Goal: Task Accomplishment & Management: Use online tool/utility

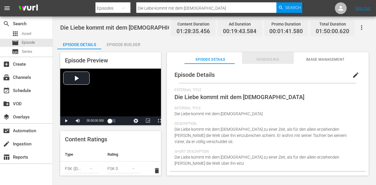
click at [274, 59] on span "Scheduling" at bounding box center [268, 60] width 52 height 6
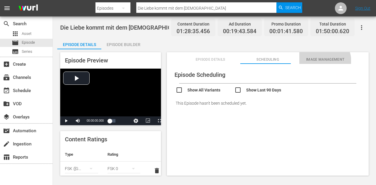
click at [315, 62] on span "Image Management" at bounding box center [325, 60] width 52 height 6
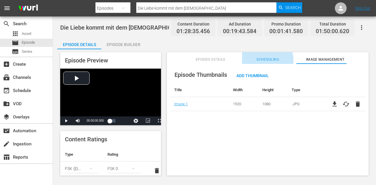
click at [258, 60] on span "Scheduling" at bounding box center [268, 60] width 52 height 6
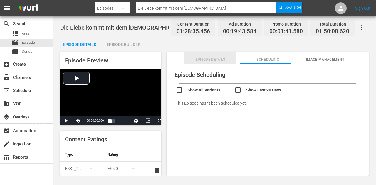
click at [211, 54] on button "Episode Details" at bounding box center [211, 58] width 52 height 12
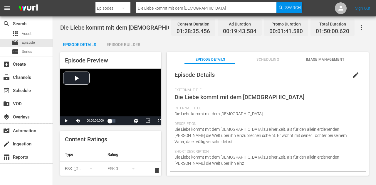
click at [119, 44] on div "Episode Builder" at bounding box center [123, 45] width 44 height 14
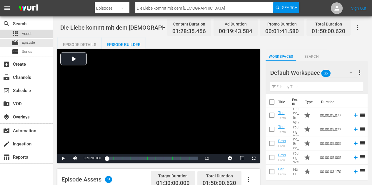
click at [31, 34] on div "apps Asset" at bounding box center [26, 34] width 53 height 8
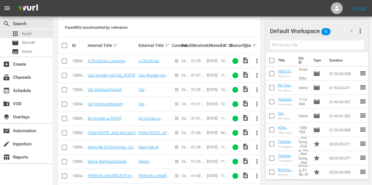
scroll to position [147, 0]
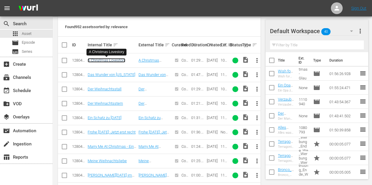
click at [107, 60] on link "A Christmas Lovestory" at bounding box center [107, 60] width 38 height 4
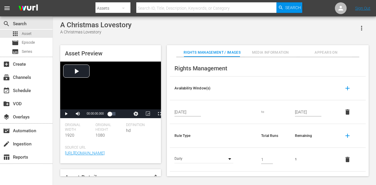
drag, startPoint x: 119, startPoint y: 22, endPoint x: 117, endPoint y: 25, distance: 3.6
click at [118, 23] on div "A Christmas Lovestory" at bounding box center [95, 25] width 71 height 8
click at [117, 25] on div "A Christmas Lovestory" at bounding box center [95, 25] width 71 height 8
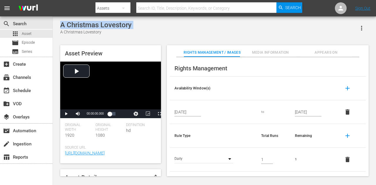
copy div "A Christmas Lovestory"
